Goal: Transaction & Acquisition: Purchase product/service

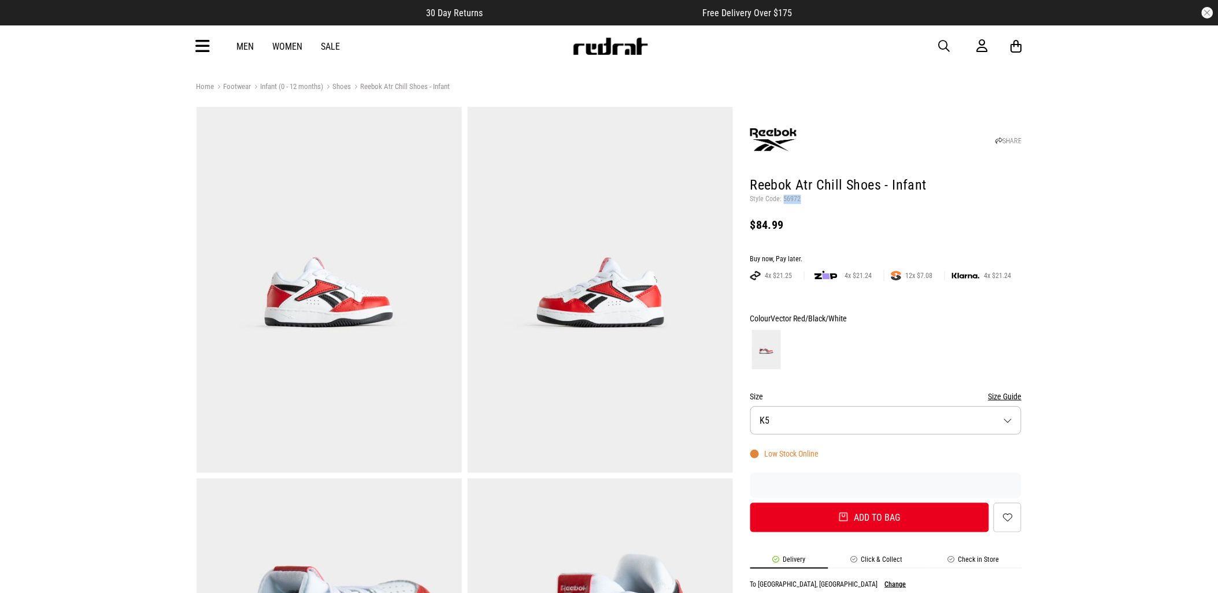
click at [942, 43] on span "button" at bounding box center [945, 46] width 12 height 14
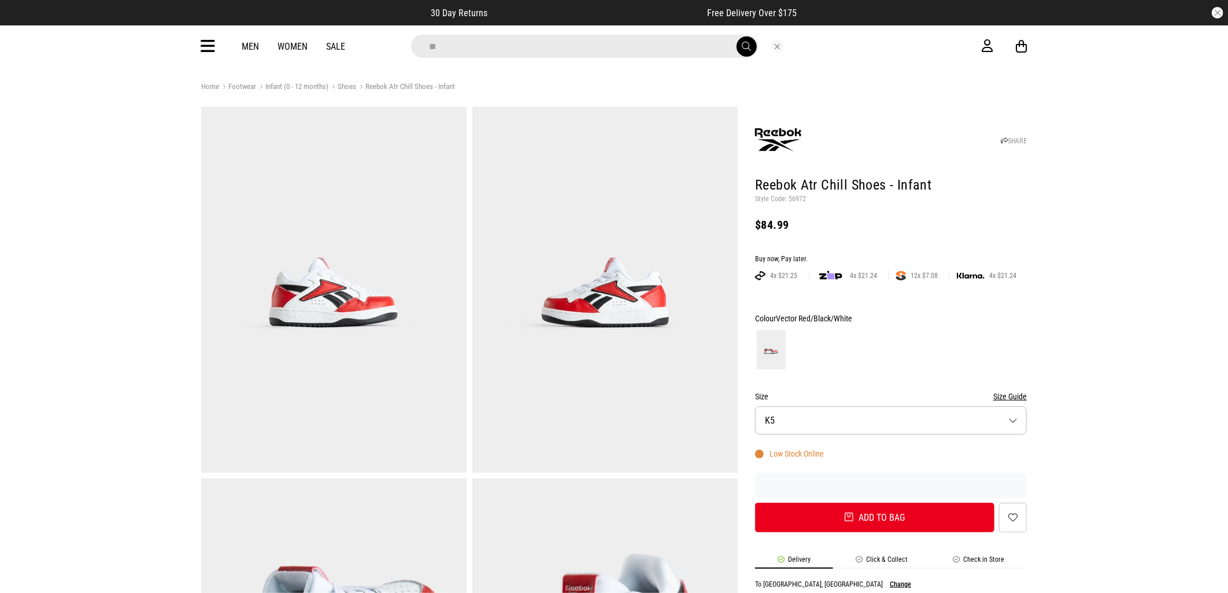
type input "**"
click at [736, 36] on button "submit" at bounding box center [746, 46] width 20 height 20
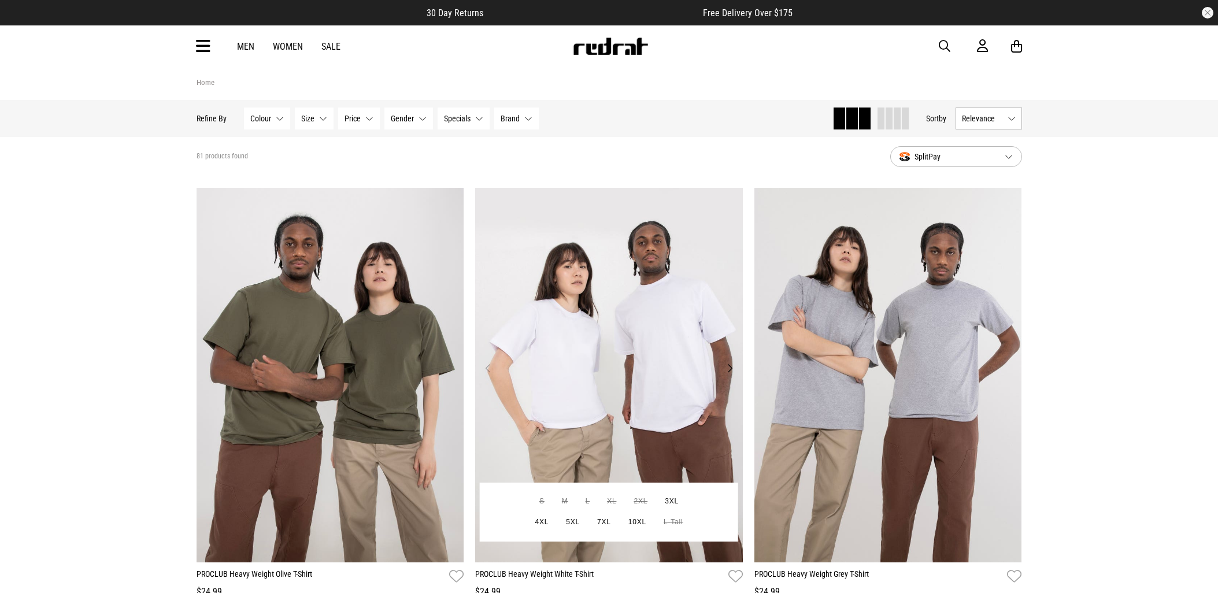
click at [671, 318] on img at bounding box center [609, 375] width 268 height 375
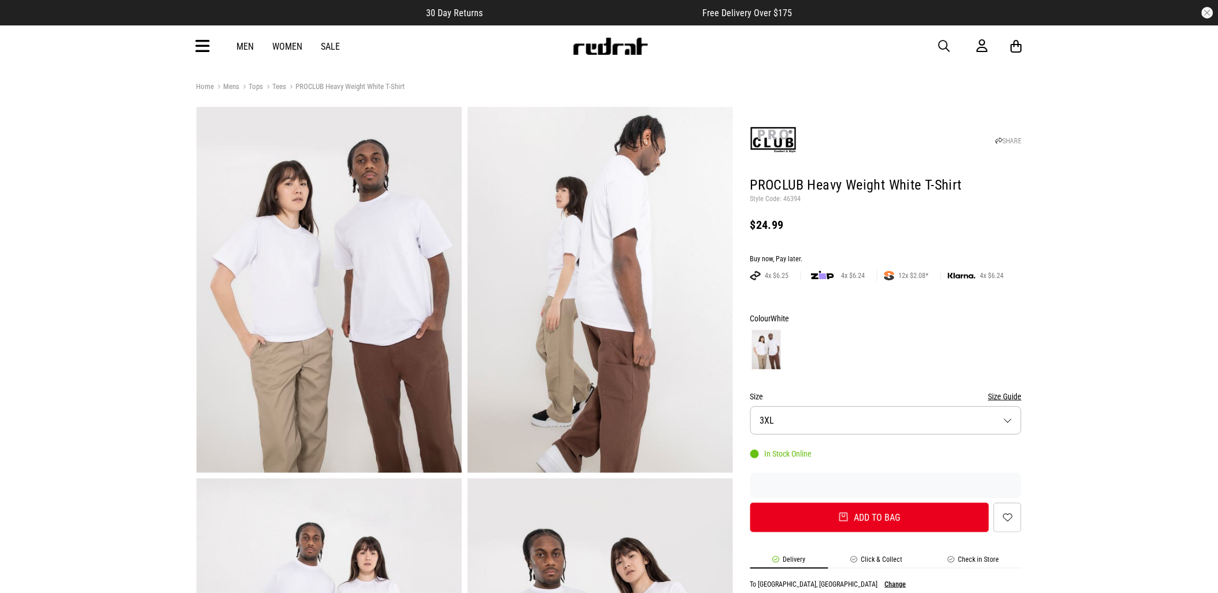
click at [790, 197] on p "Style Code: 46394" at bounding box center [886, 199] width 272 height 9
copy p "46394"
